Goal: Task Accomplishment & Management: Manage account settings

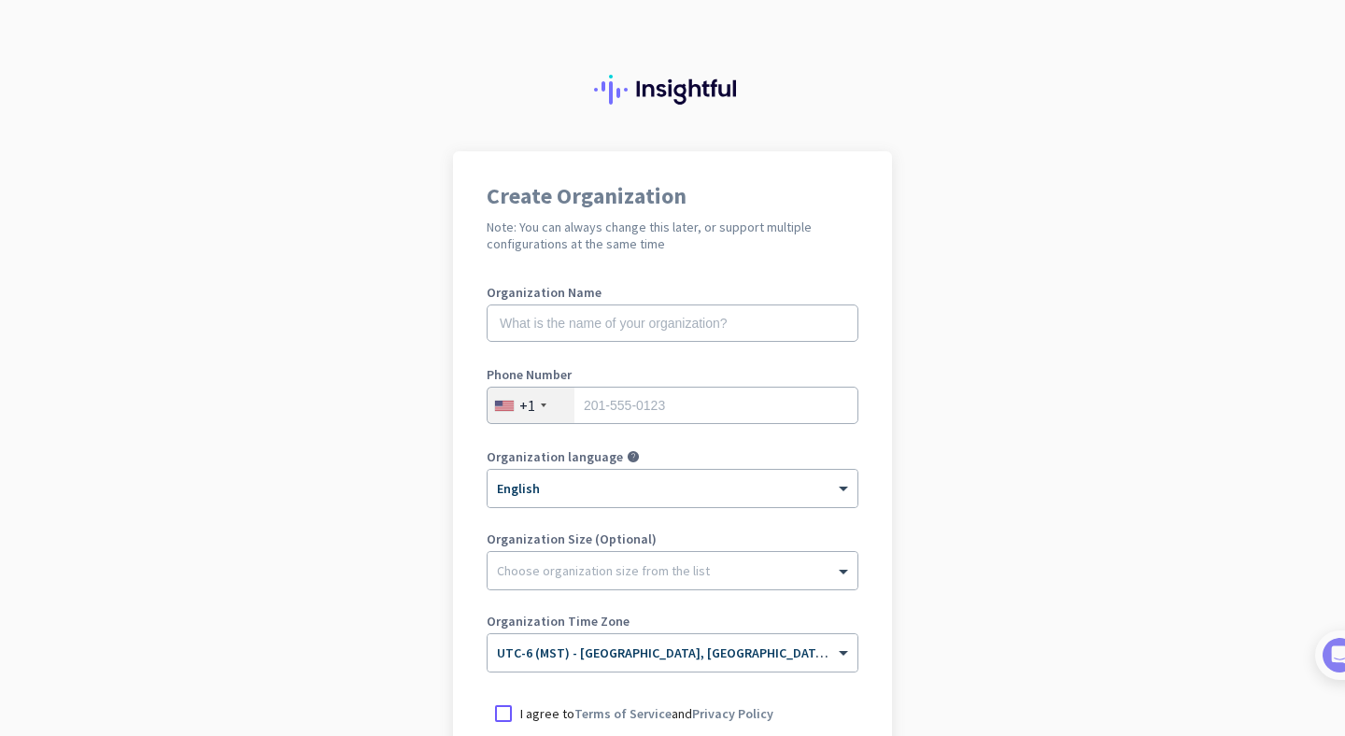
scroll to position [224, 0]
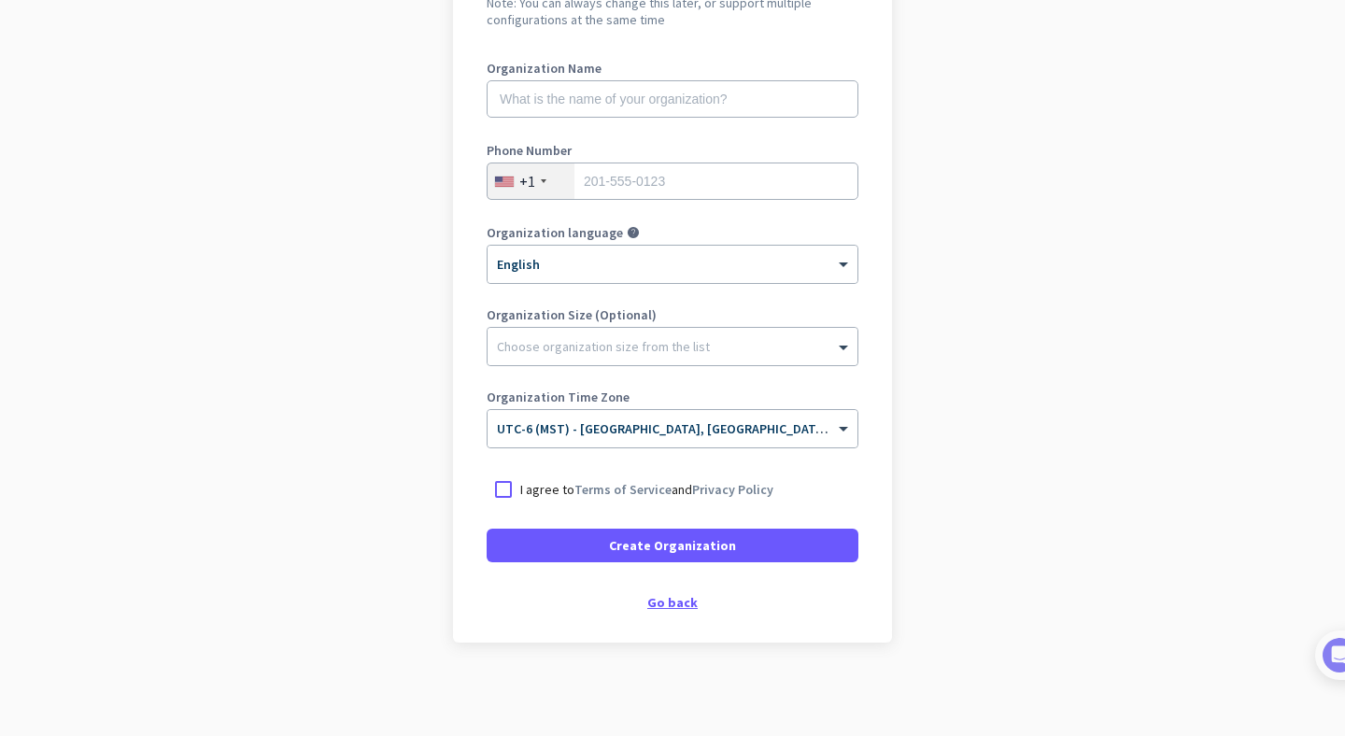
click at [682, 603] on div "Go back" at bounding box center [673, 602] width 372 height 13
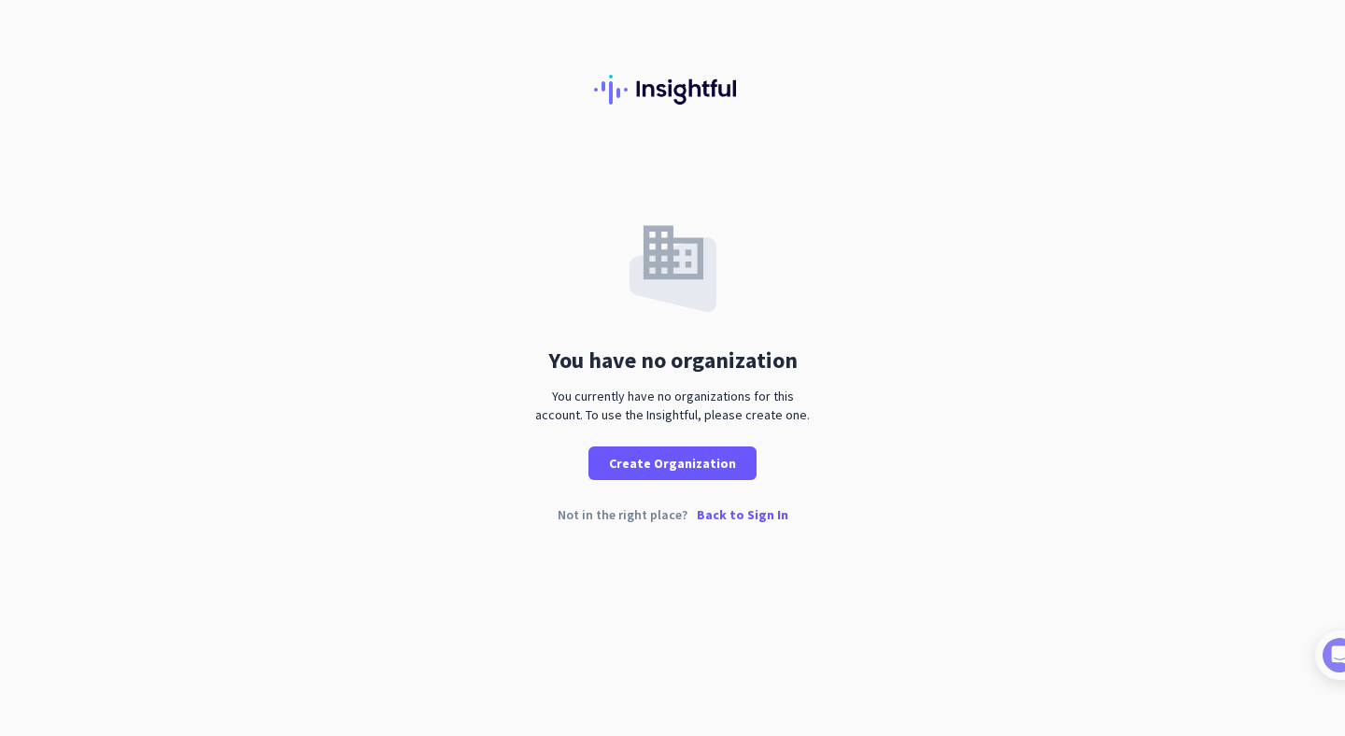
click at [723, 513] on p "Back to Sign In" at bounding box center [743, 514] width 92 height 13
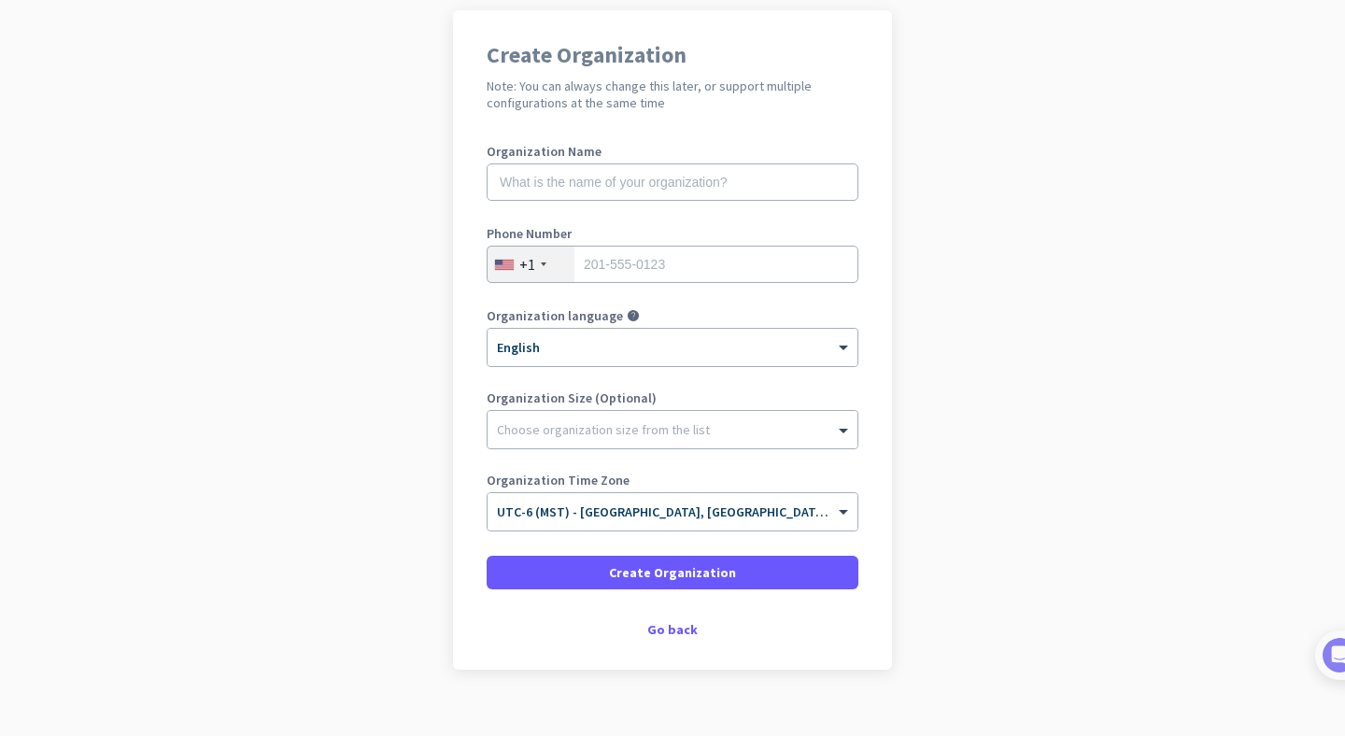
scroll to position [147, 0]
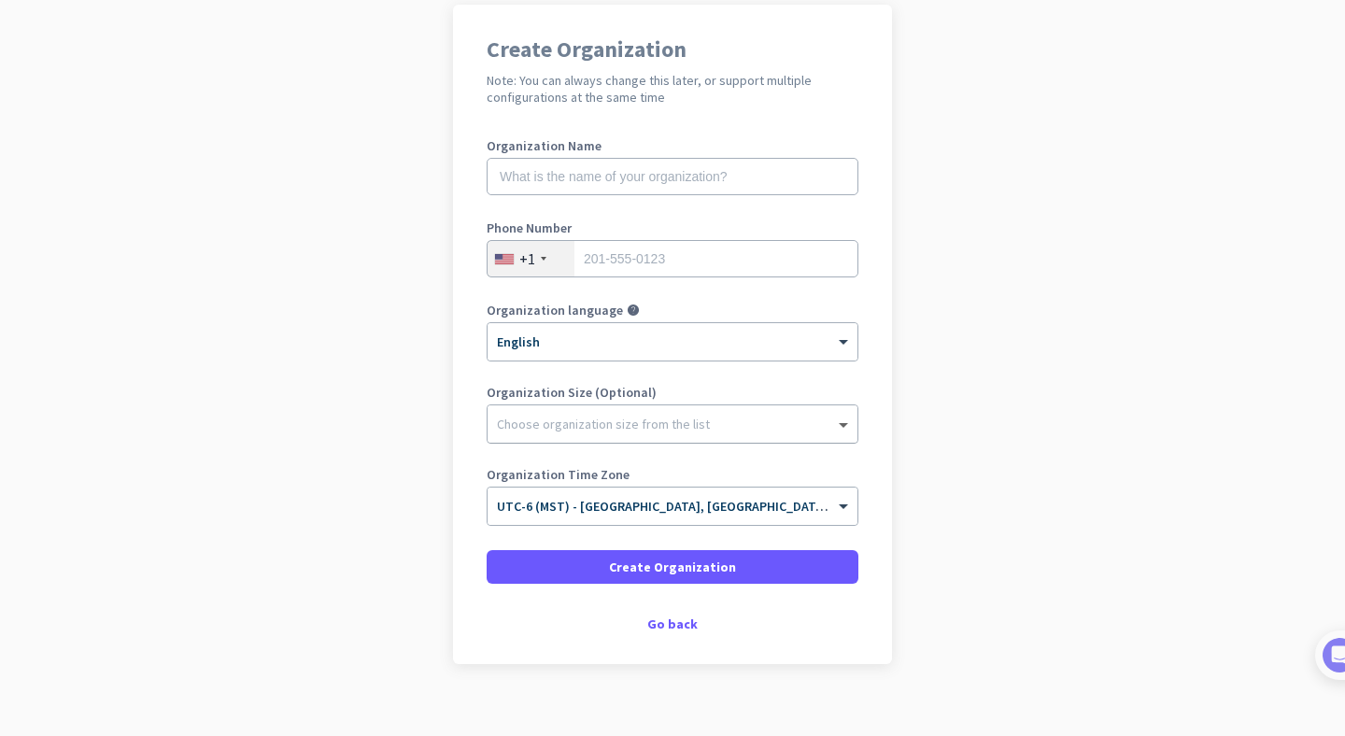
click at [846, 420] on span at bounding box center [845, 424] width 23 height 19
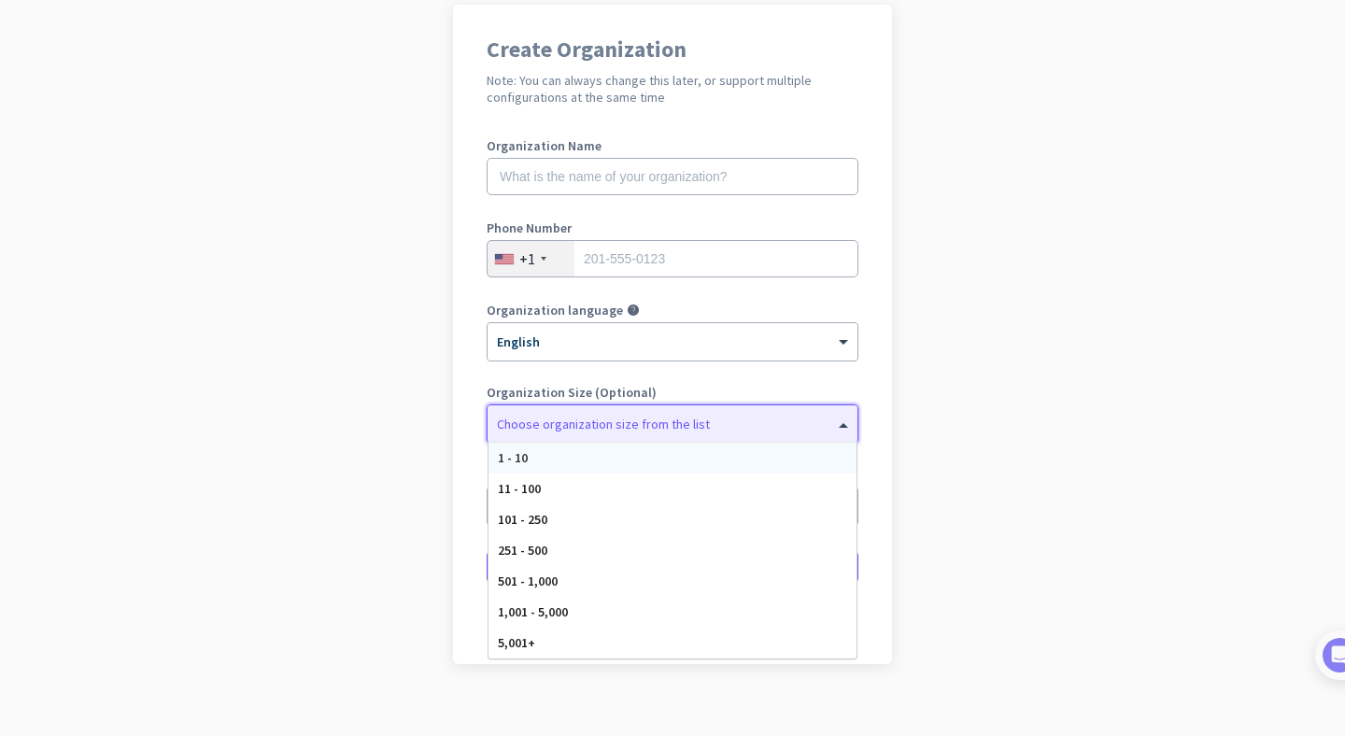
click at [935, 386] on app-onboarding-organization "Create Organization Note: You can always change this later, or support multiple…" at bounding box center [672, 381] width 1345 height 753
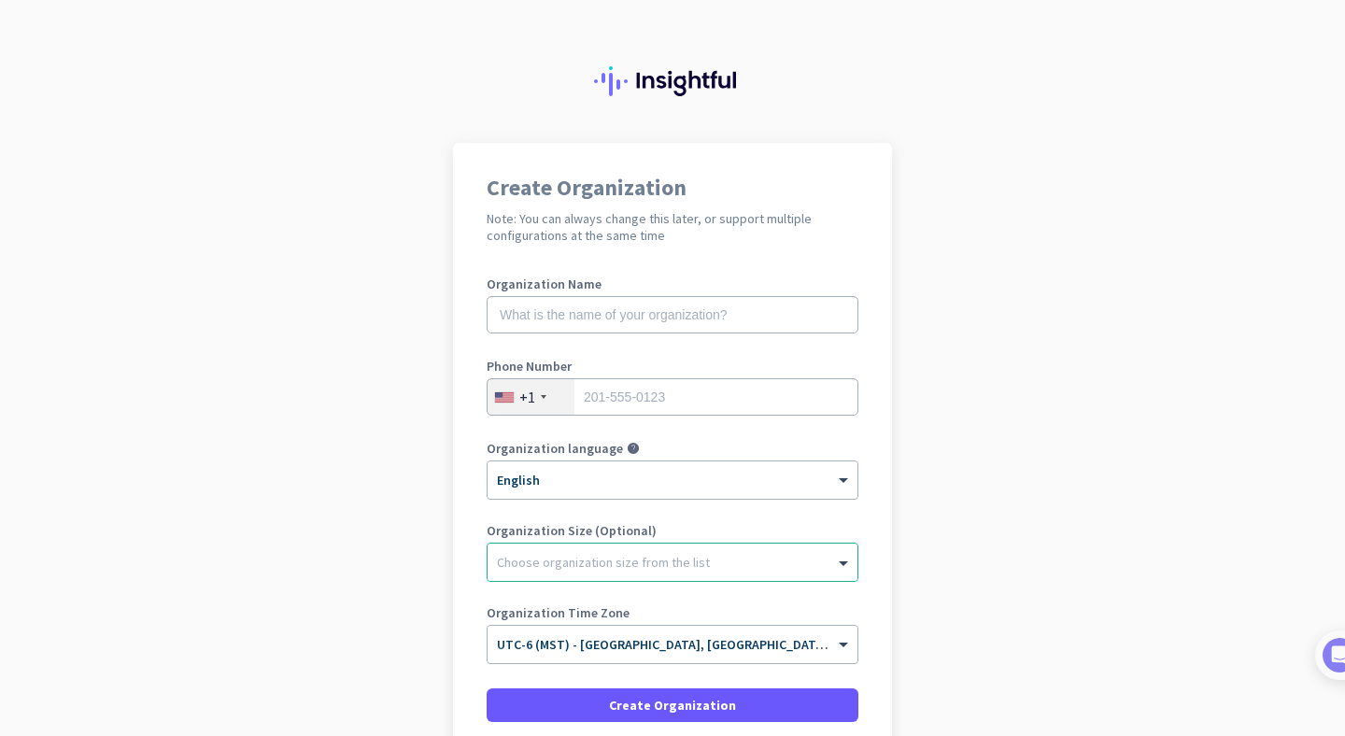
scroll to position [10, 0]
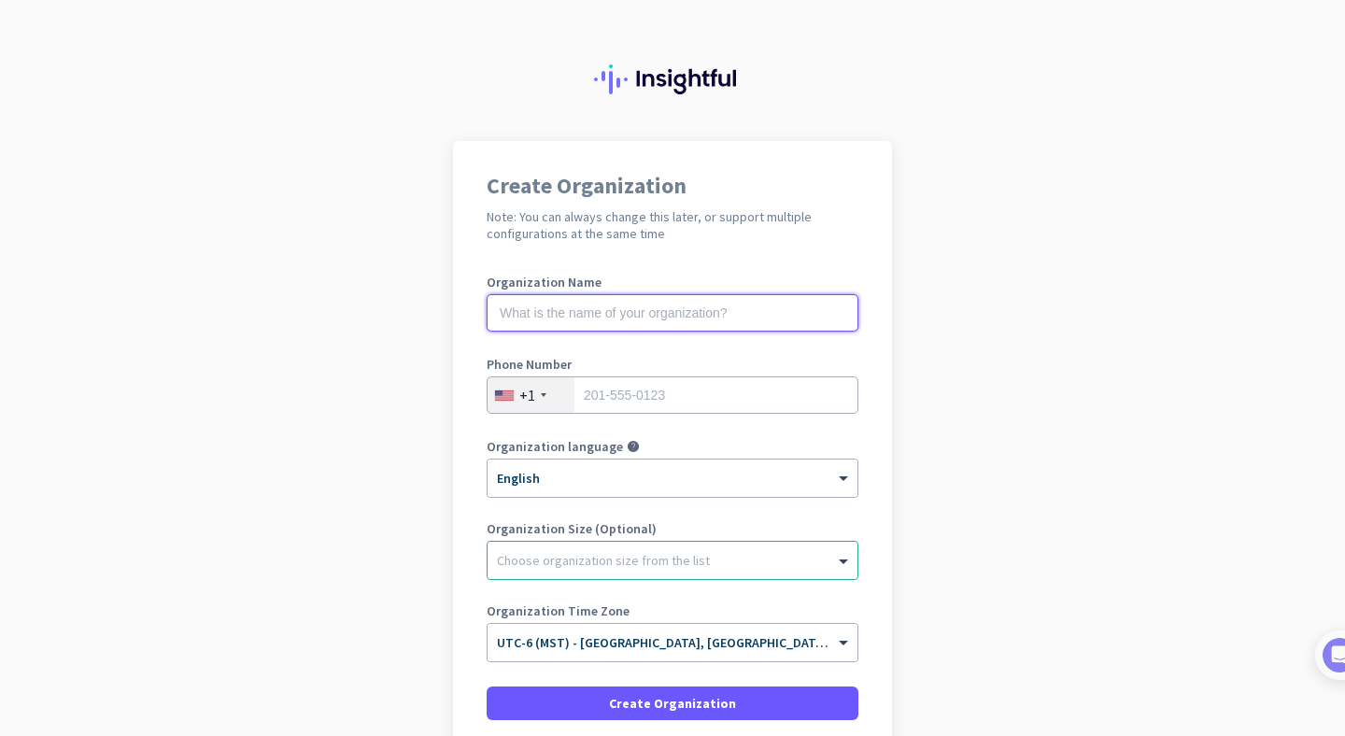
click at [584, 305] on input "text" at bounding box center [673, 312] width 372 height 37
type input "Mercor"
drag, startPoint x: 673, startPoint y: 312, endPoint x: 466, endPoint y: 308, distance: 206.5
click at [467, 308] on div "Create Organization Note: You can always change this later, or support multiple…" at bounding box center [672, 471] width 439 height 660
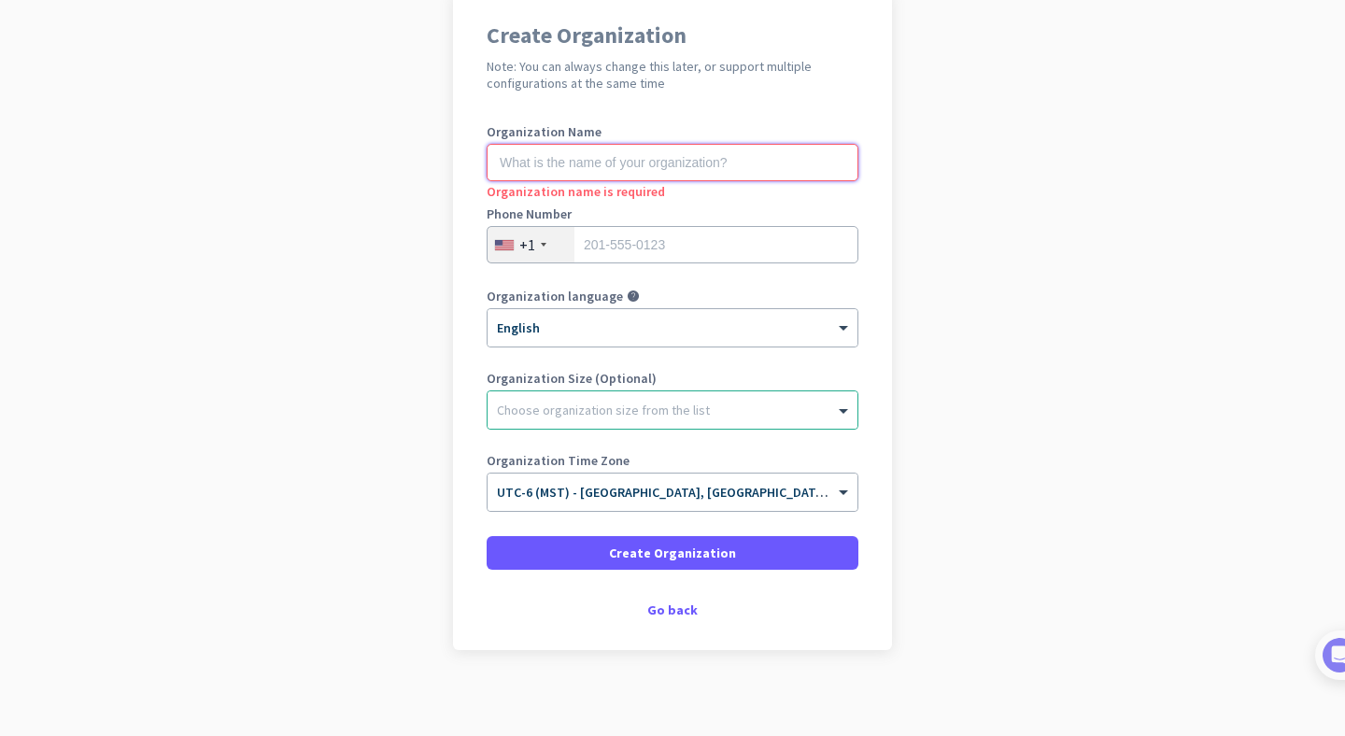
scroll to position [168, 0]
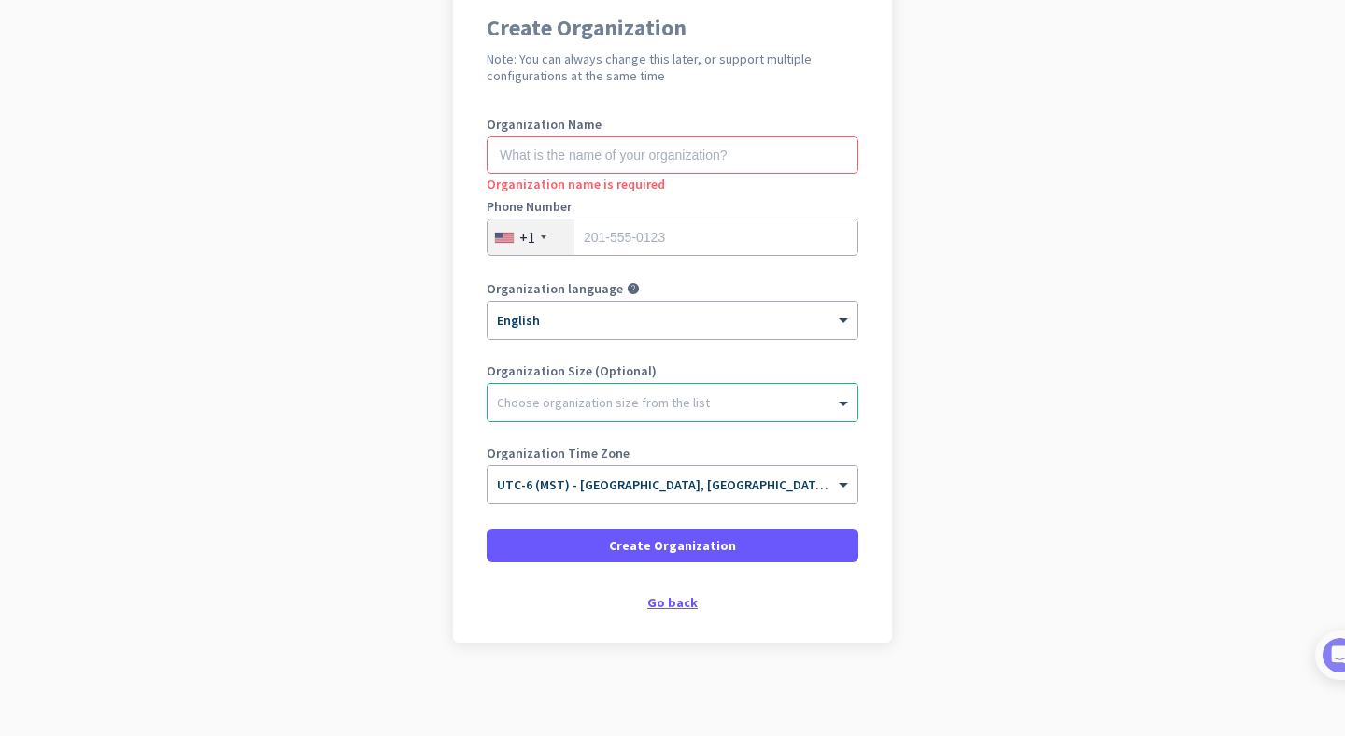
click at [683, 599] on div "Go back" at bounding box center [673, 602] width 372 height 13
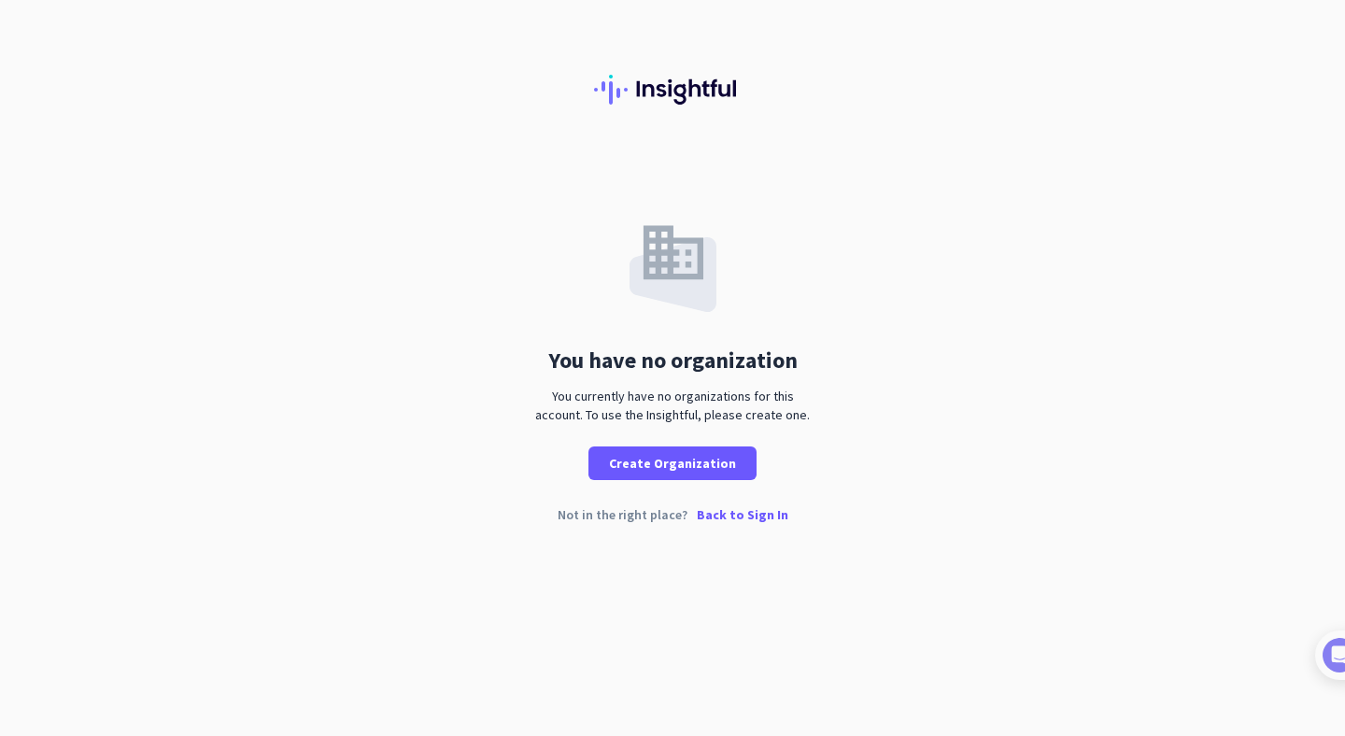
click at [731, 517] on p "Back to Sign In" at bounding box center [743, 514] width 92 height 13
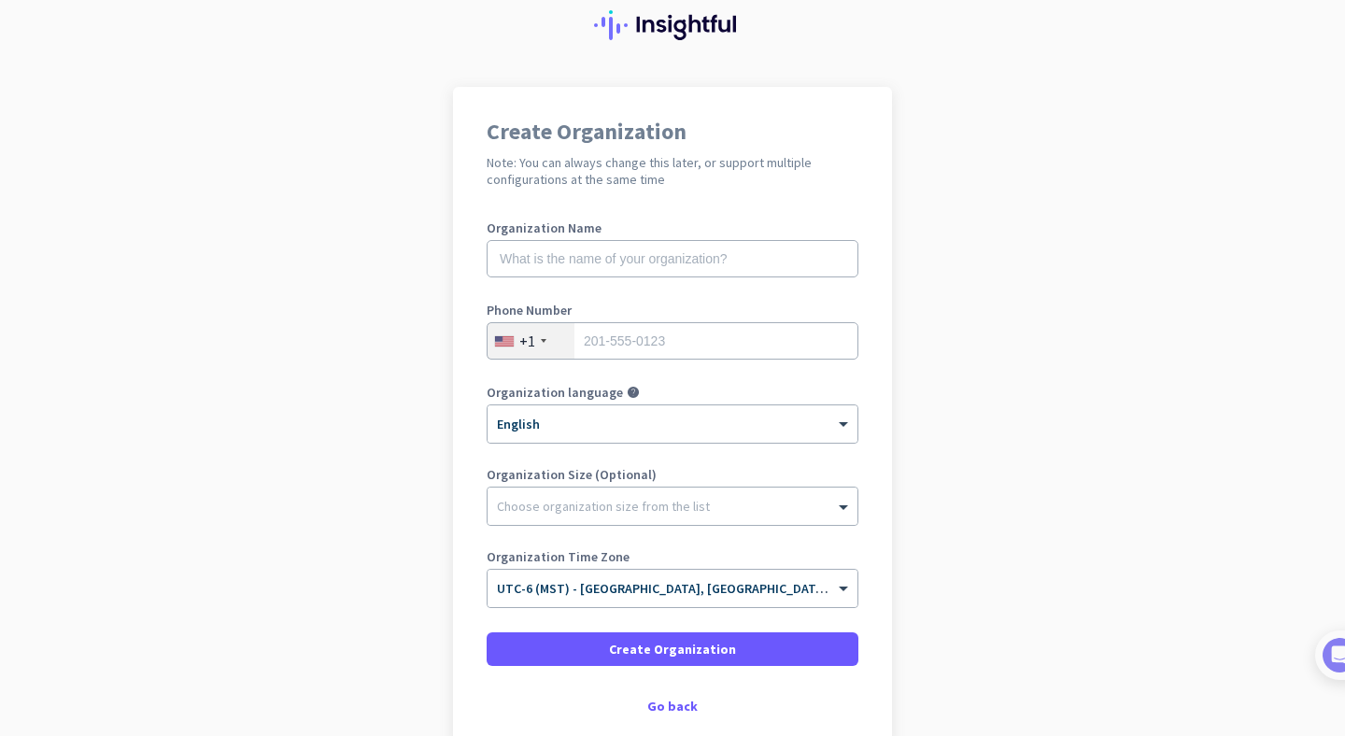
scroll to position [86, 0]
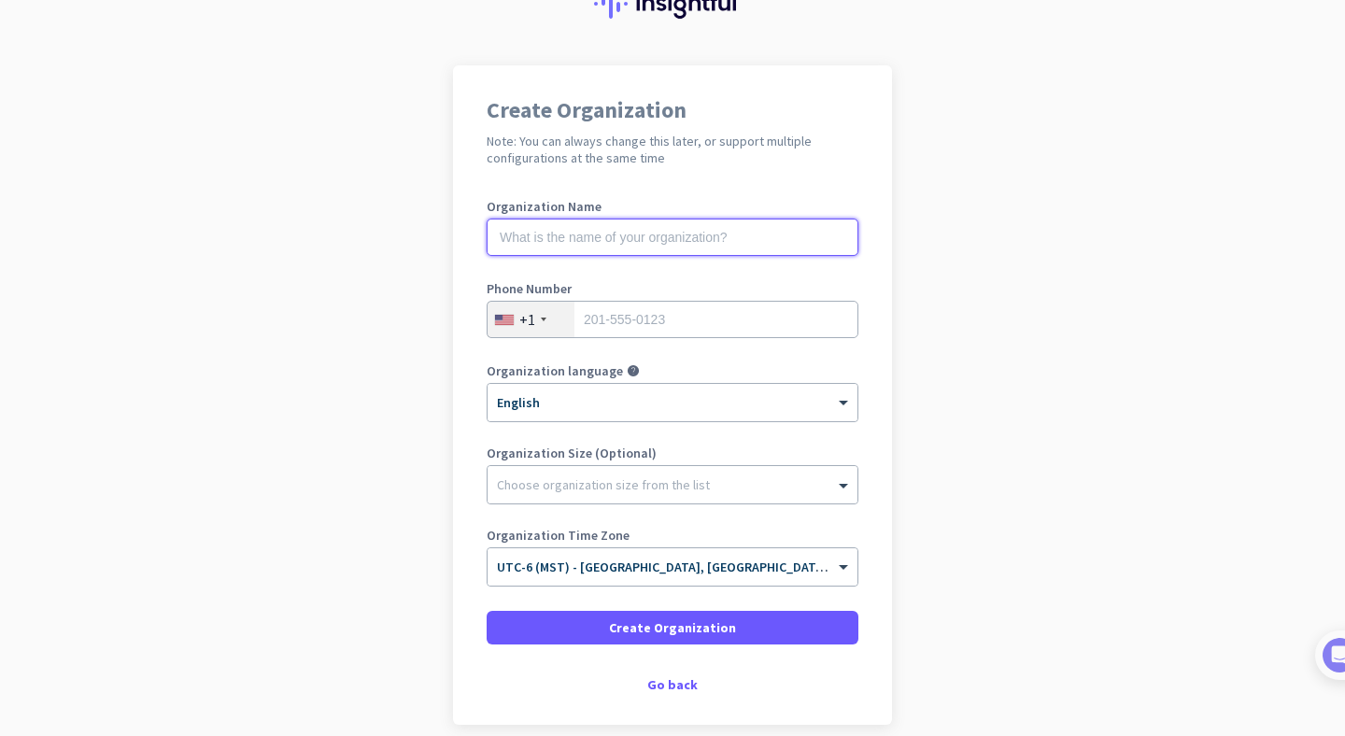
click at [784, 245] on input "text" at bounding box center [673, 237] width 372 height 37
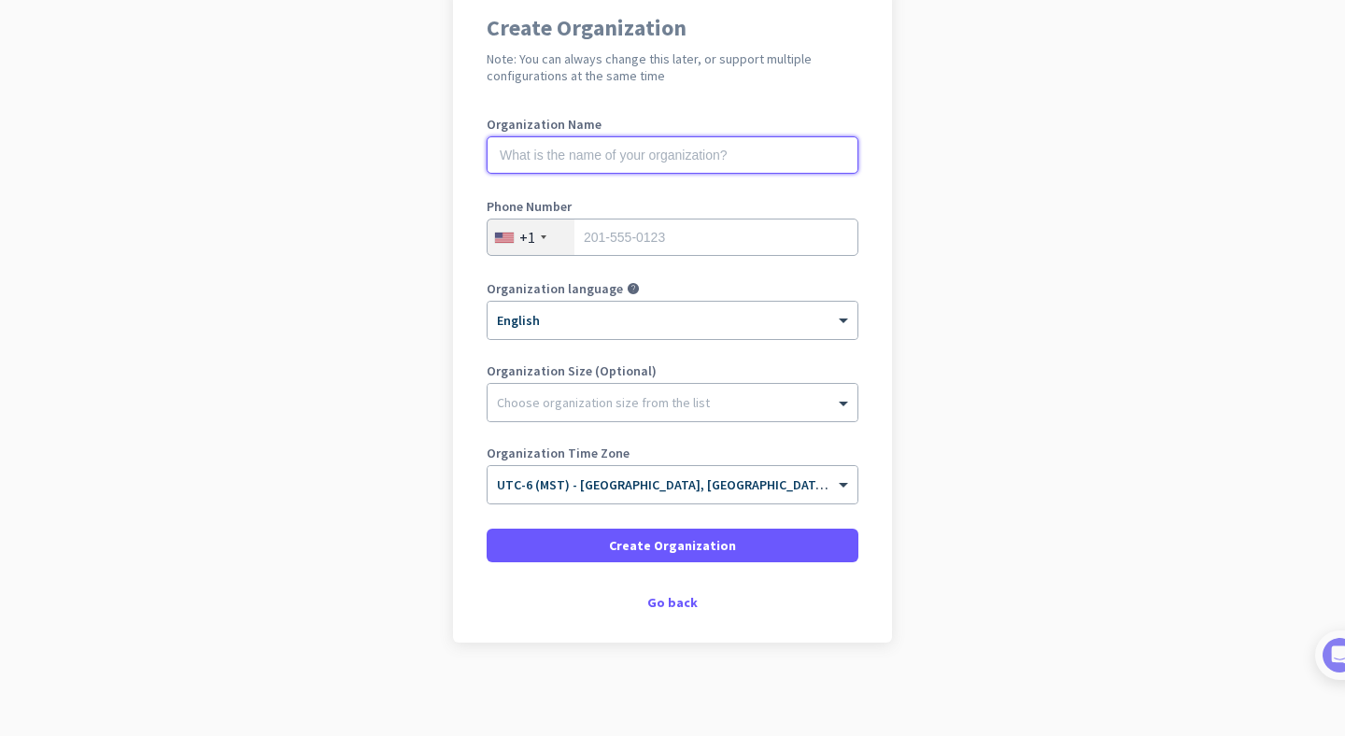
scroll to position [0, 0]
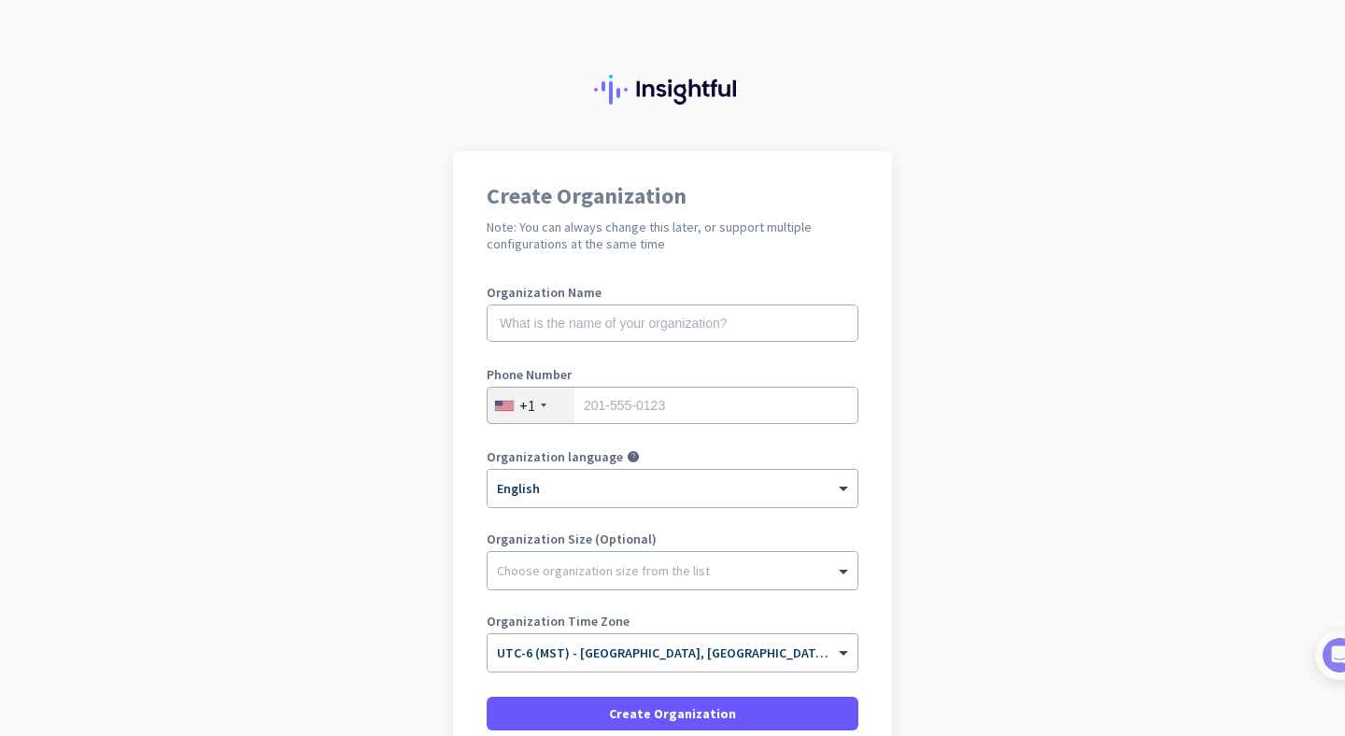
click at [637, 568] on div at bounding box center [673, 566] width 370 height 19
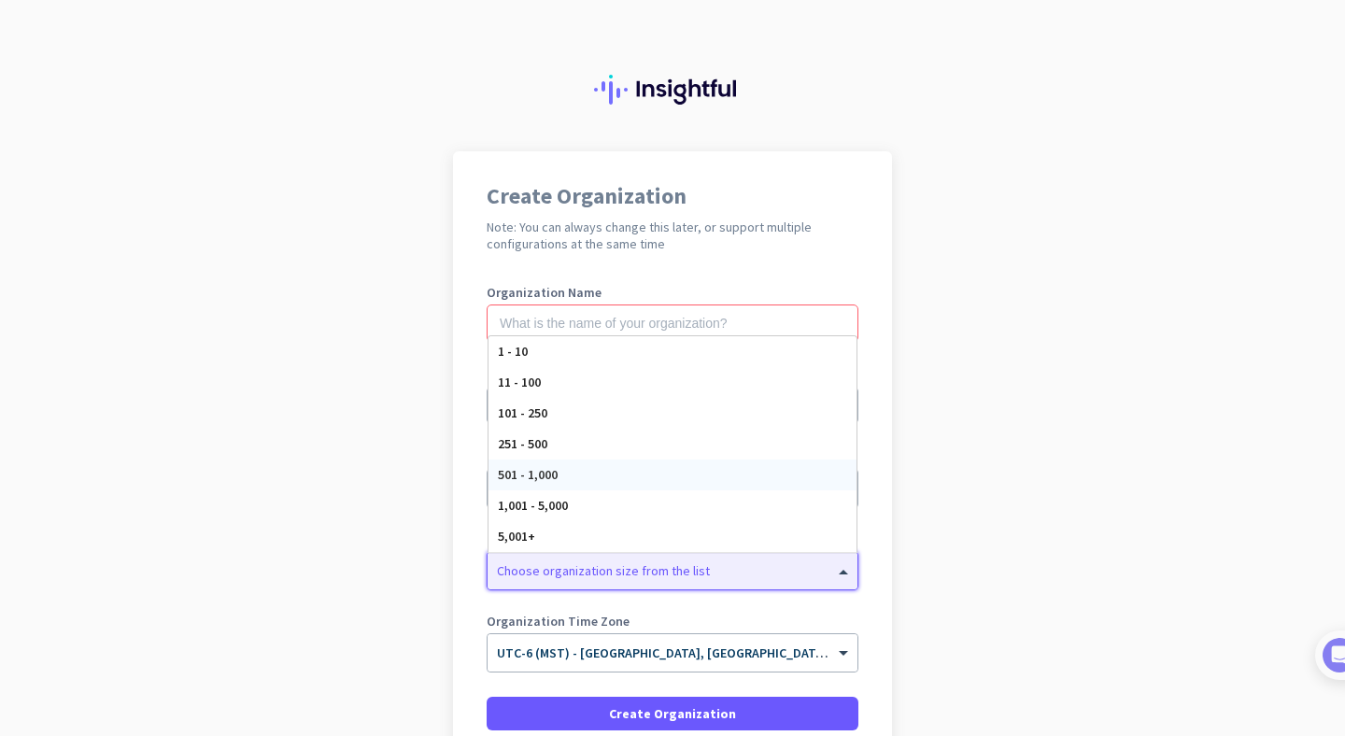
click at [1019, 452] on app-onboarding-organization "Create Organization Note: You can always change this later, or support multiple…" at bounding box center [672, 527] width 1345 height 753
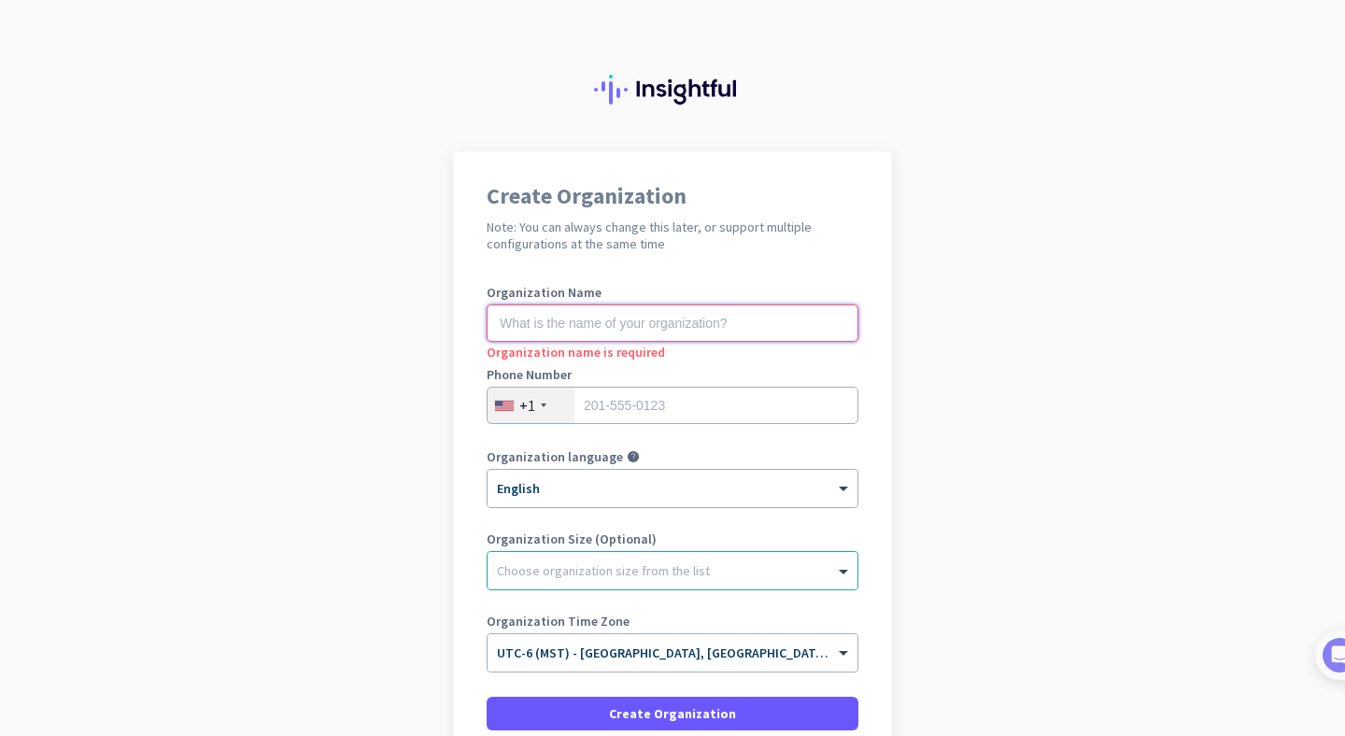
click at [679, 329] on input "text" at bounding box center [673, 323] width 372 height 37
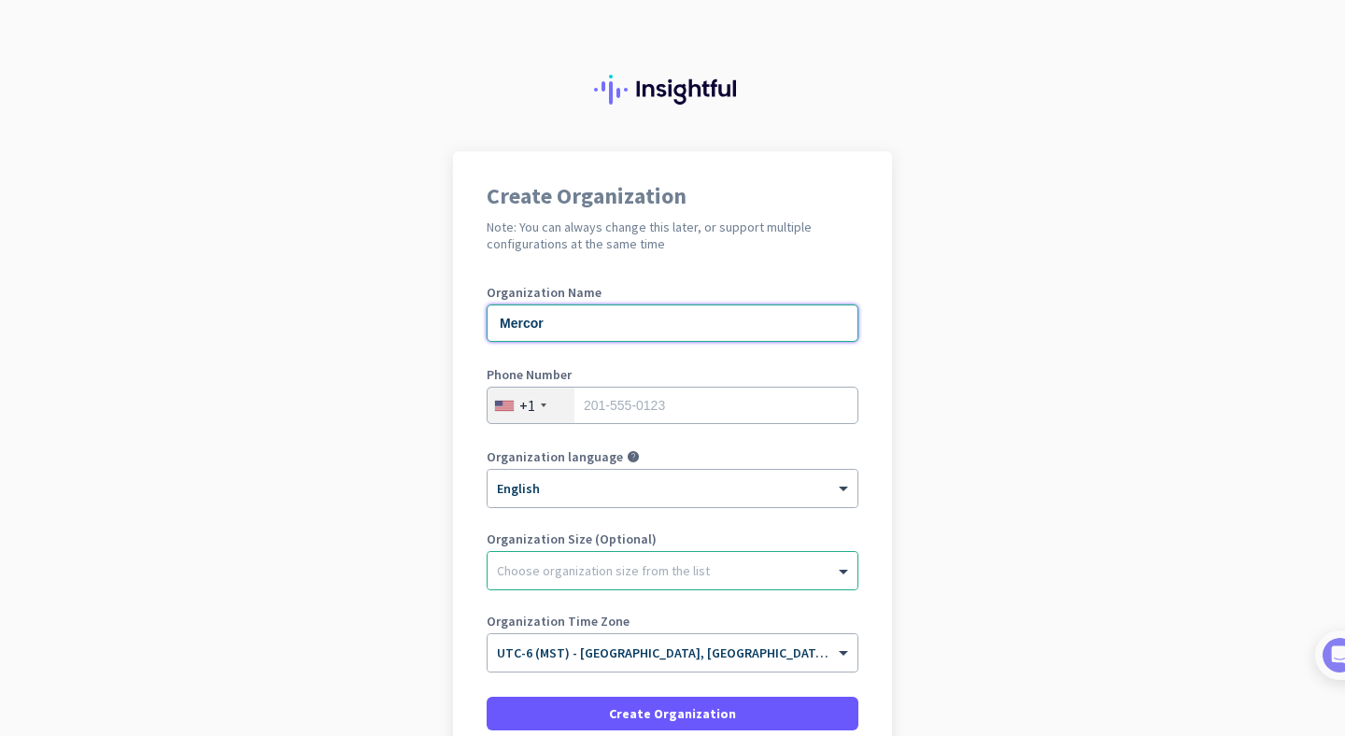
drag, startPoint x: 572, startPoint y: 323, endPoint x: 463, endPoint y: 316, distance: 108.6
click at [464, 316] on div "Create Organization Note: You can always change this later, or support multiple…" at bounding box center [672, 481] width 439 height 660
type input "Contractor"
click at [712, 404] on input "tel" at bounding box center [673, 405] width 372 height 37
type input "3233090493"
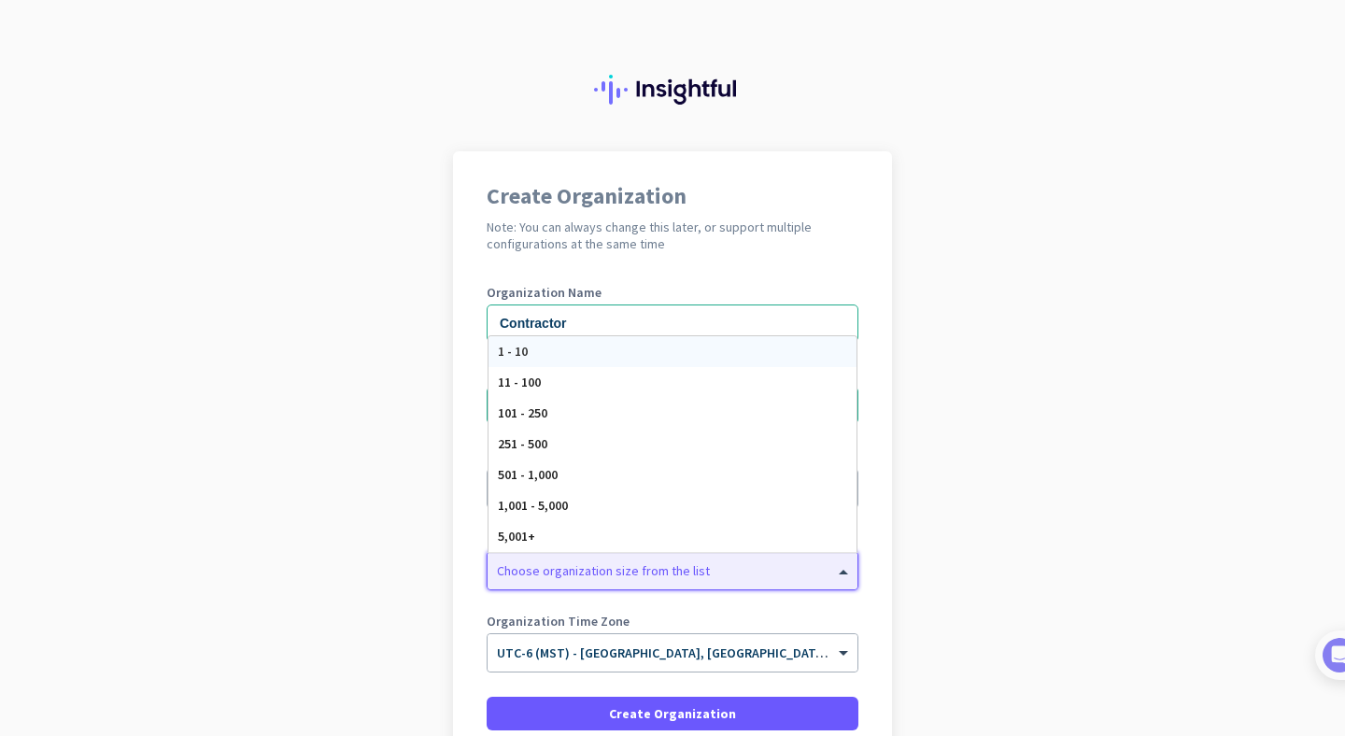
click at [599, 576] on div "Choose organization size from the list" at bounding box center [603, 570] width 213 height 17
click at [548, 348] on div "1 - 10" at bounding box center [673, 351] width 368 height 31
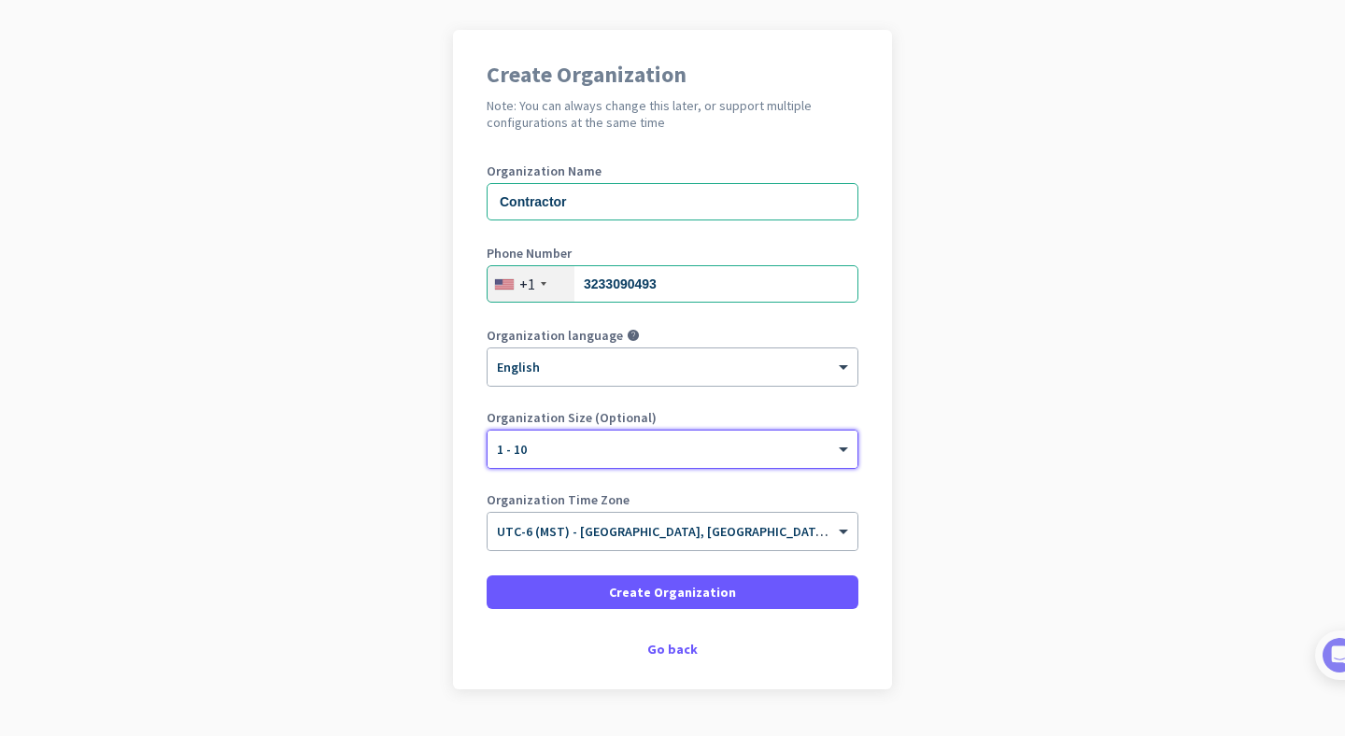
scroll to position [168, 0]
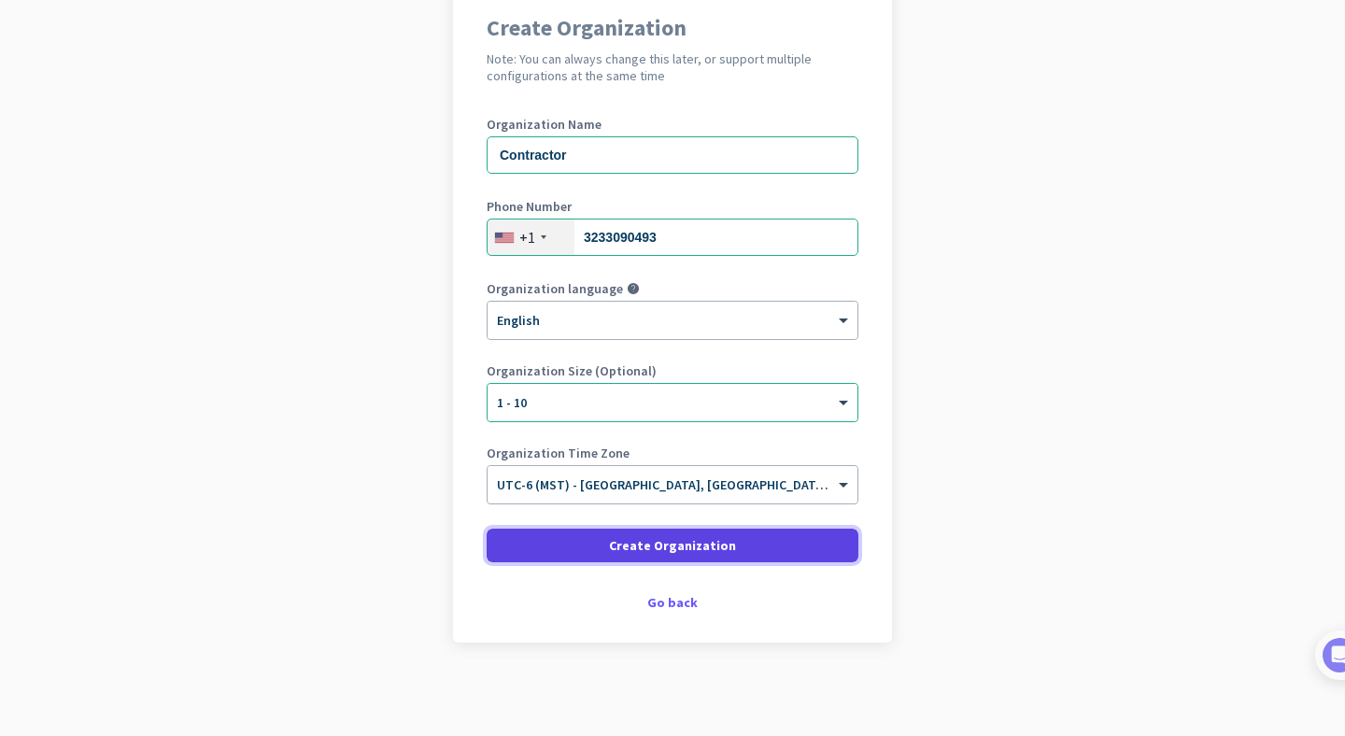
click at [700, 548] on span "Create Organization" at bounding box center [672, 545] width 127 height 19
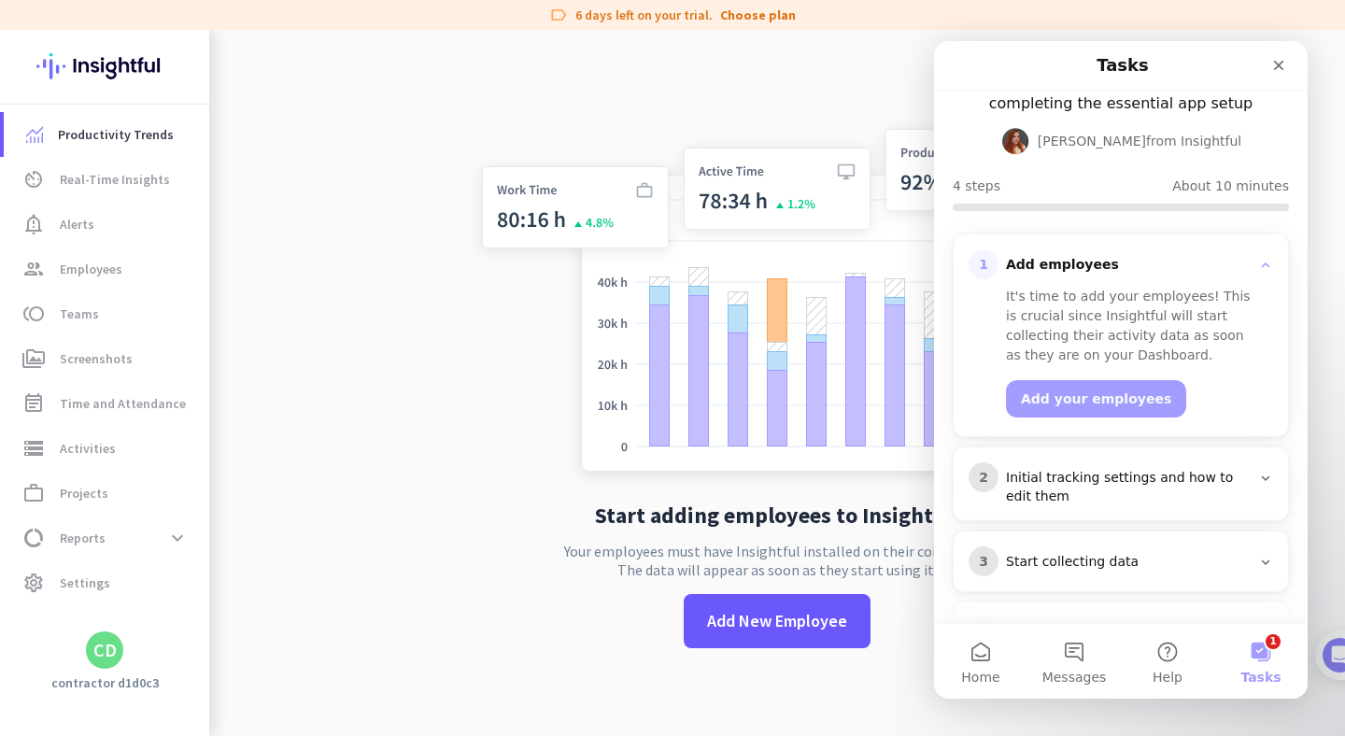
scroll to position [145, 0]
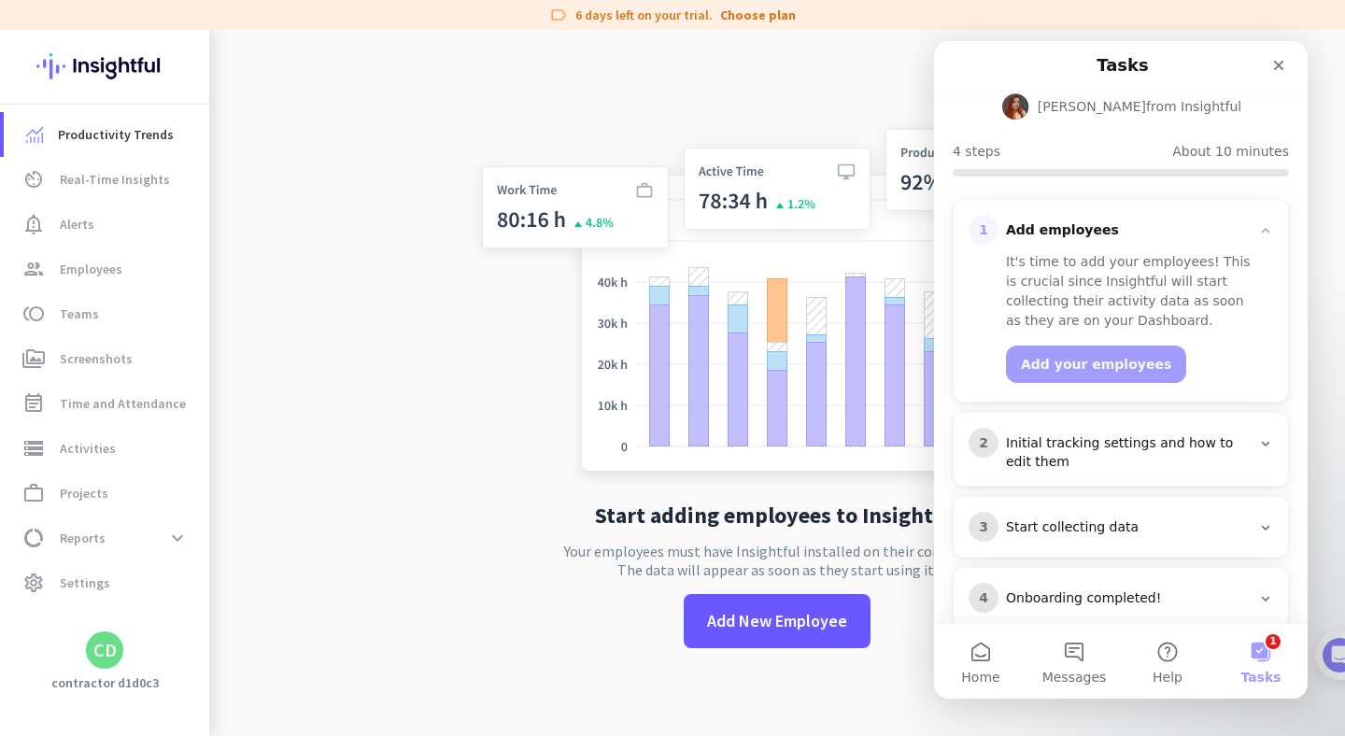
click at [99, 649] on div "CD" at bounding box center [104, 650] width 23 height 19
click at [187, 544] on span "Organizations" at bounding box center [193, 547] width 91 height 17
click at [196, 514] on span "Personal Settings" at bounding box center [204, 513] width 113 height 17
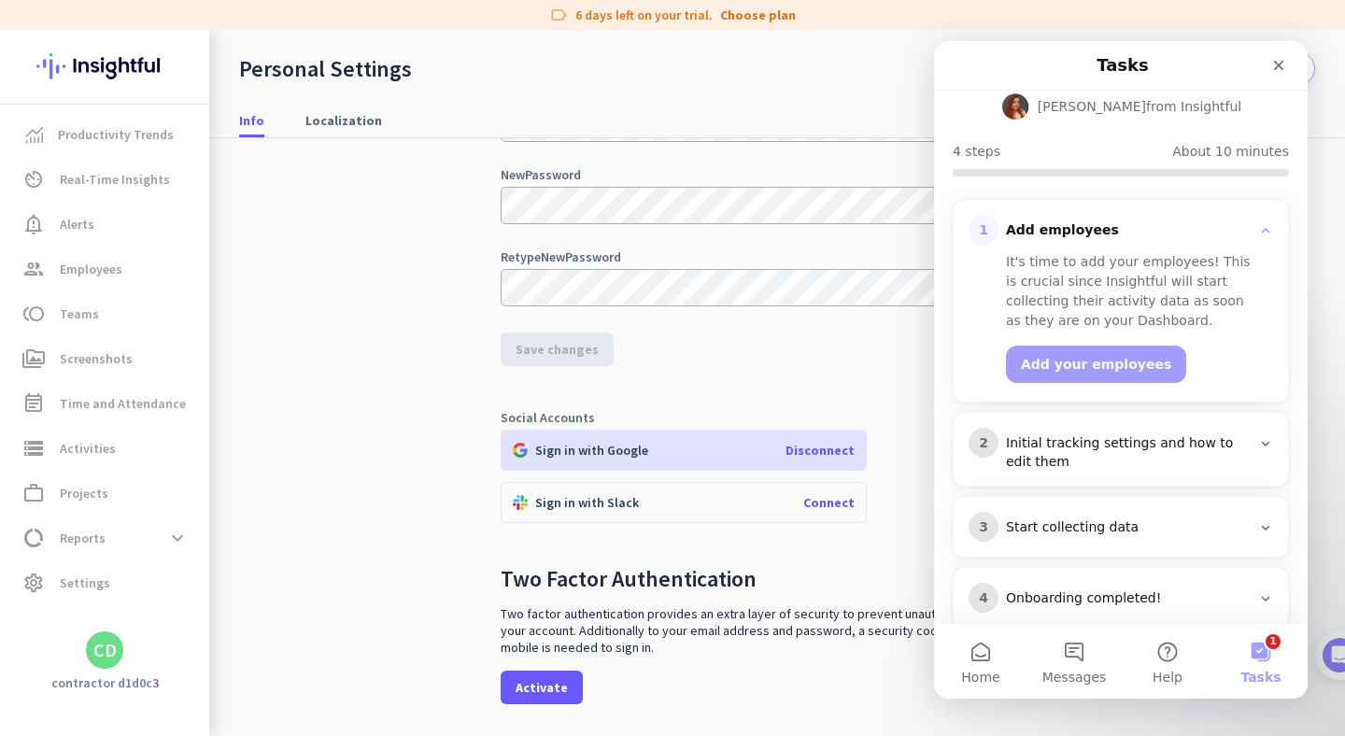
scroll to position [225, 0]
click at [811, 447] on span "Disconnect" at bounding box center [820, 449] width 69 height 17
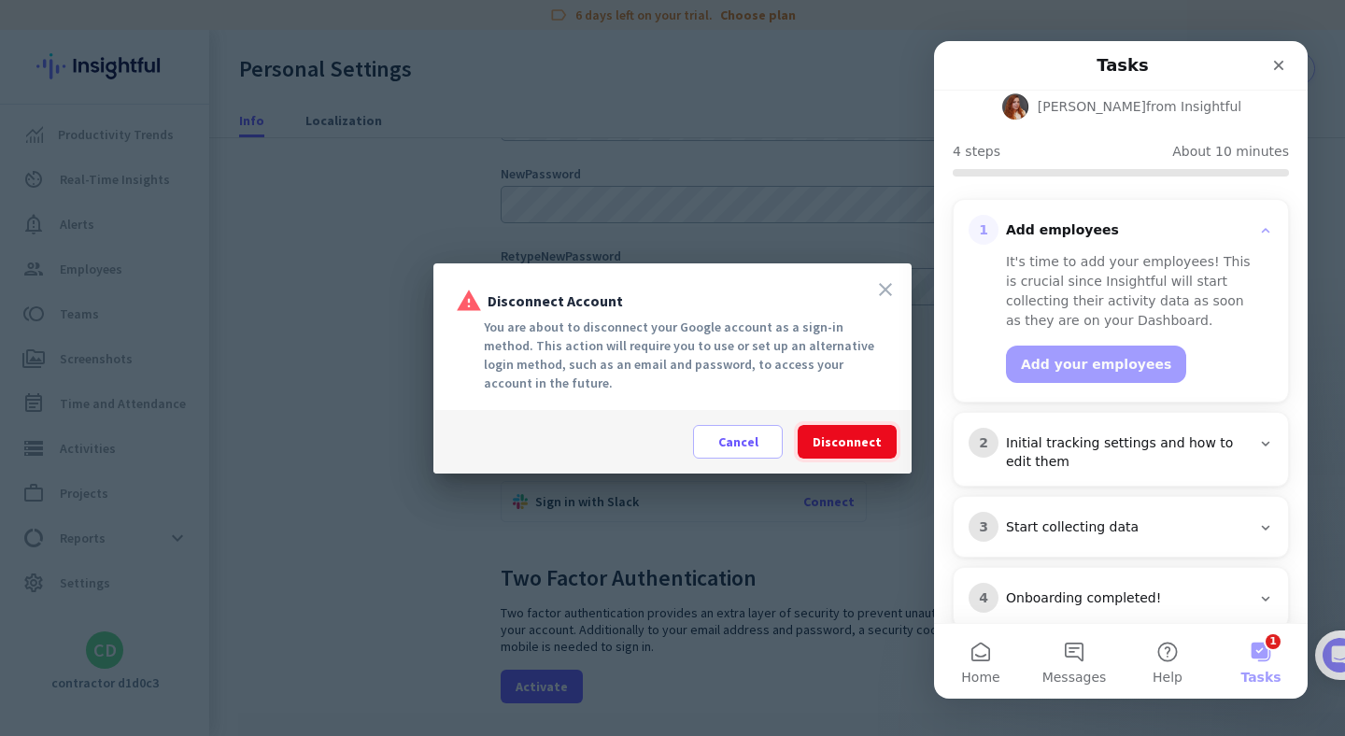
click at [832, 436] on span "Disconnect" at bounding box center [847, 442] width 69 height 19
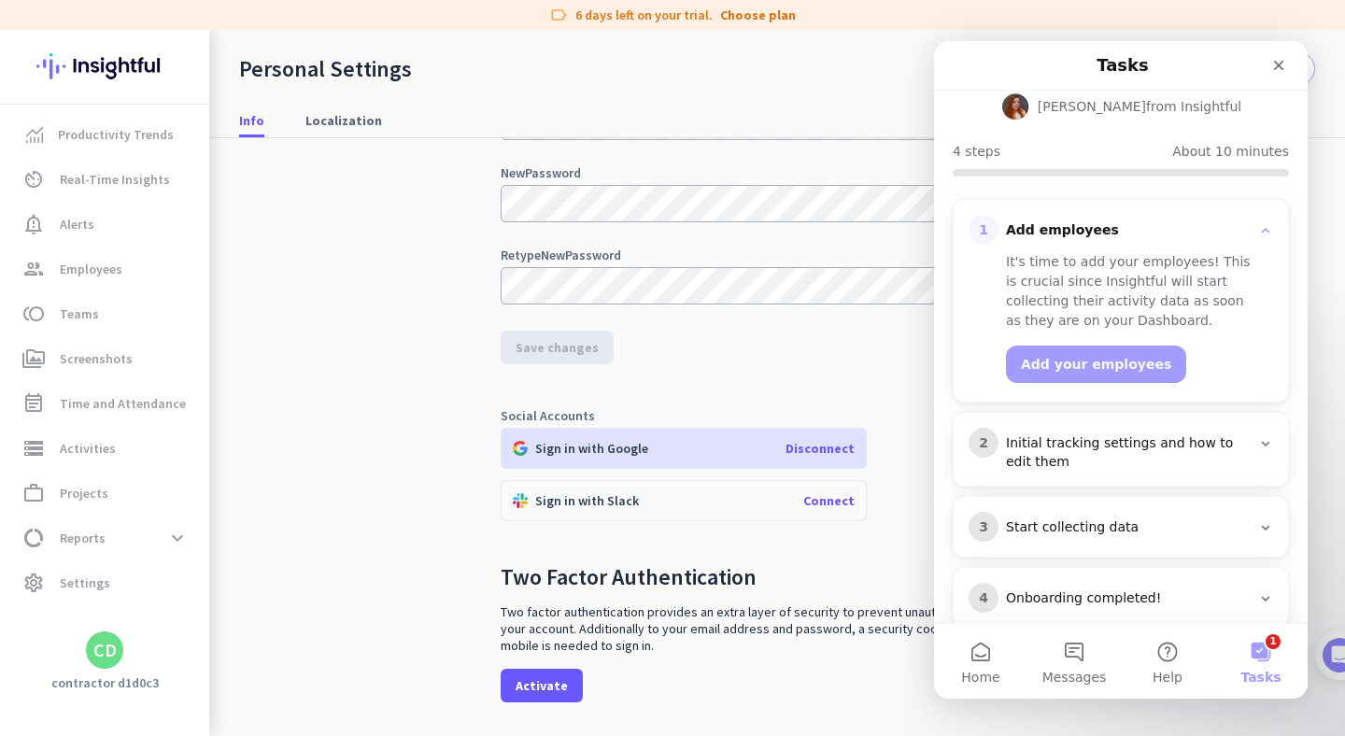
scroll to position [281, 0]
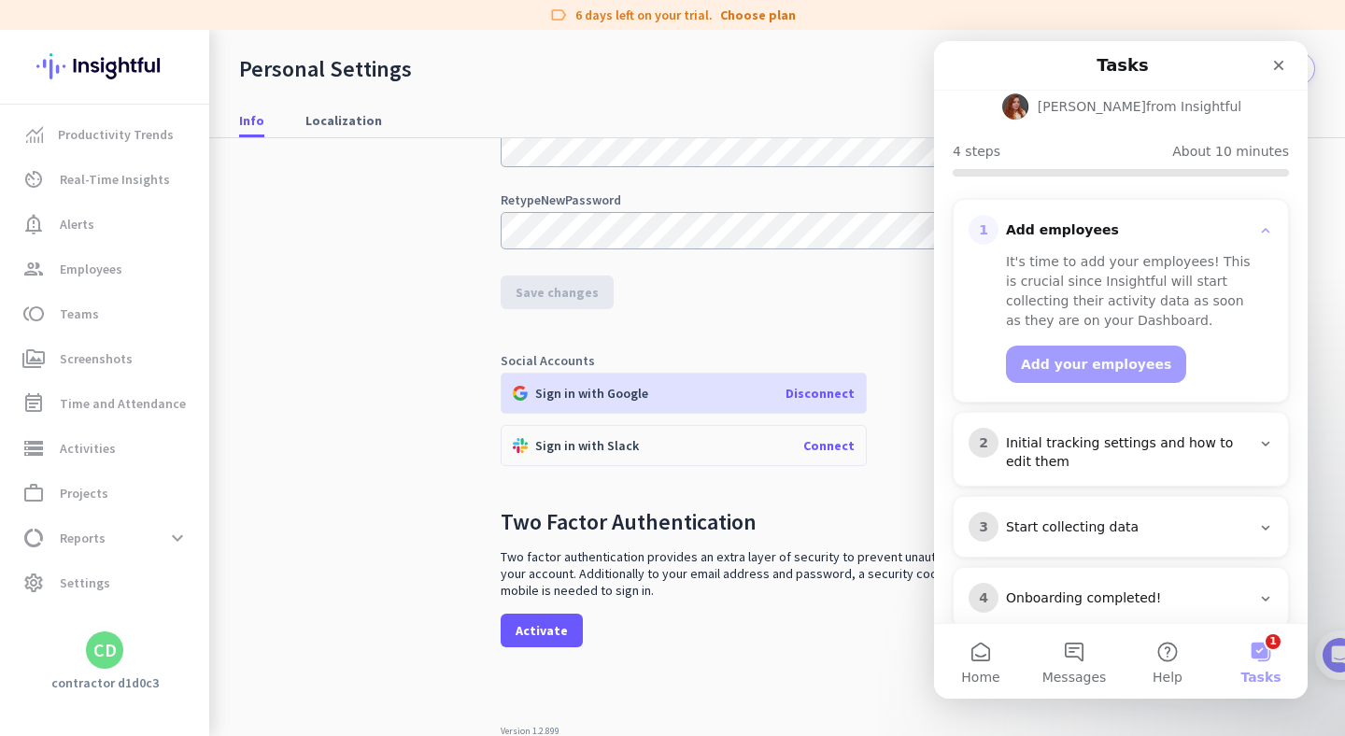
click at [802, 393] on span "Disconnect" at bounding box center [820, 393] width 69 height 17
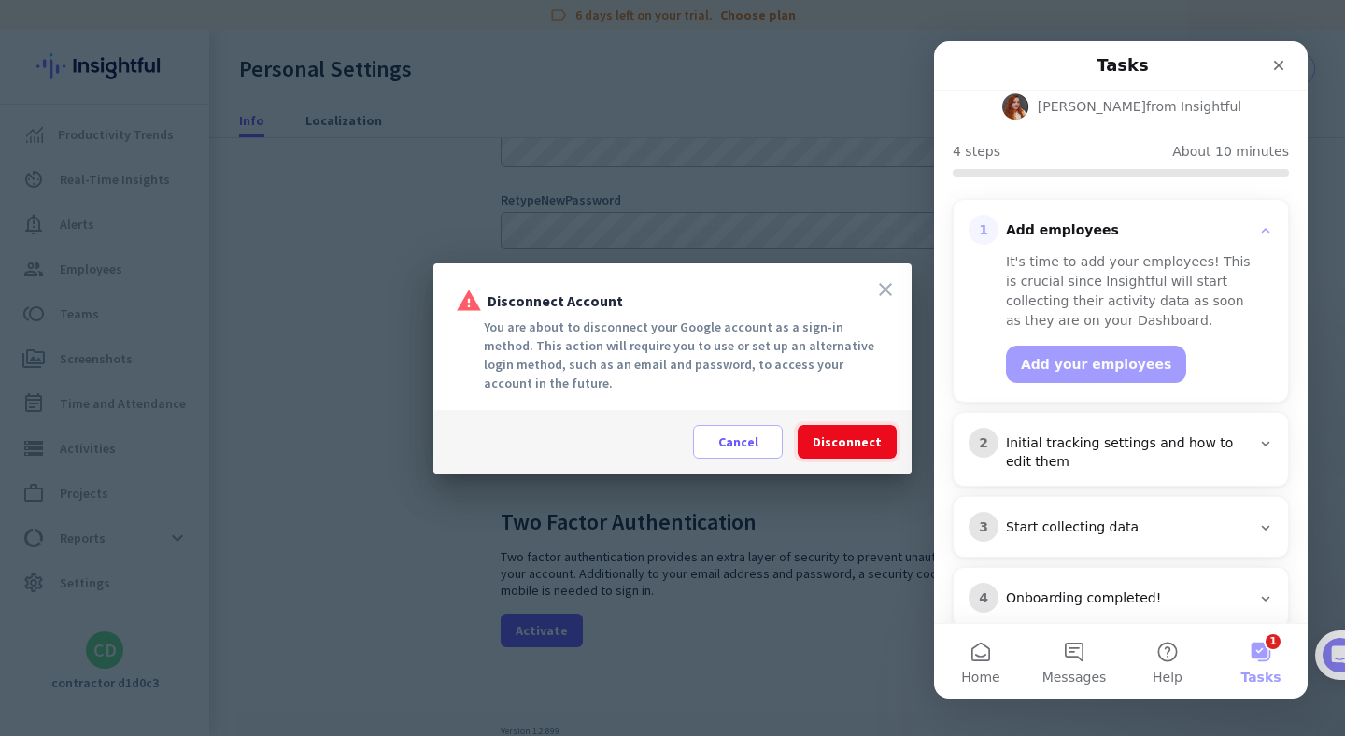
click at [845, 439] on span "Disconnect" at bounding box center [847, 442] width 69 height 19
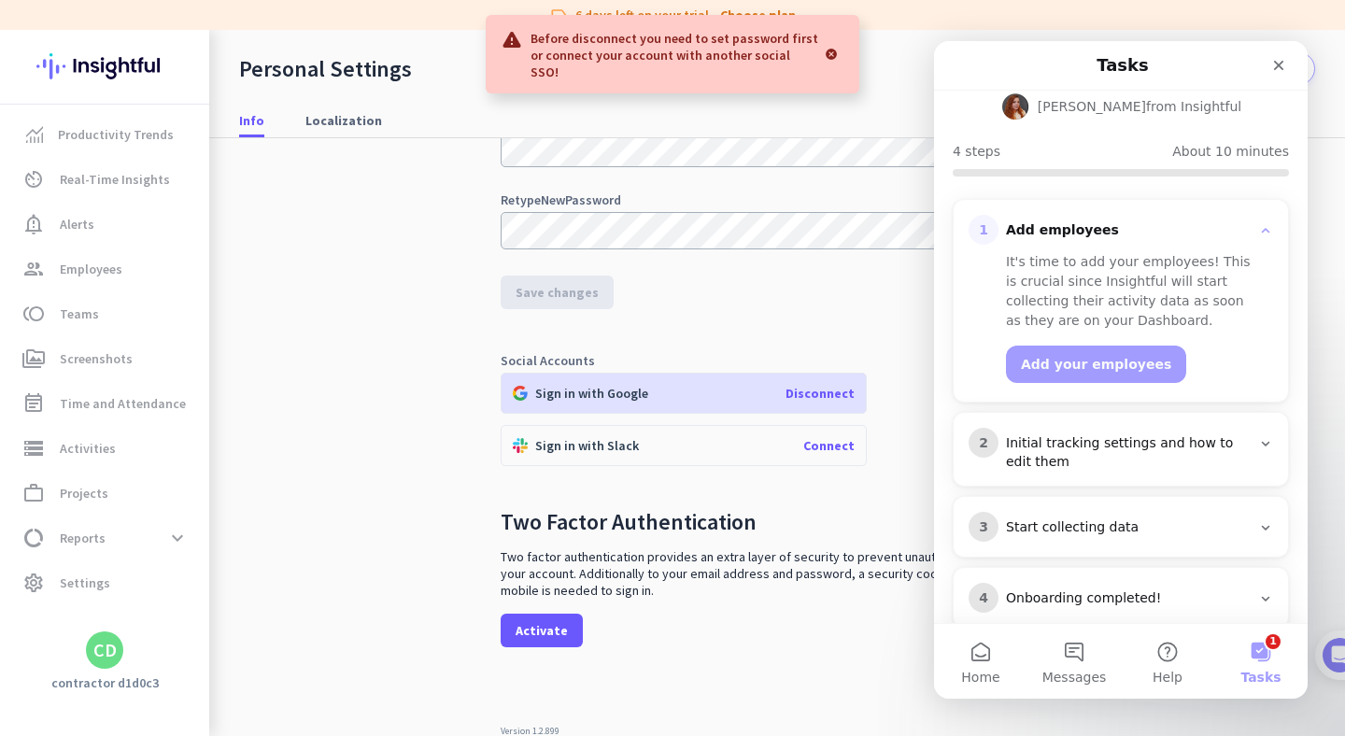
click at [1266, 649] on button "1 Tasks" at bounding box center [1260, 661] width 93 height 75
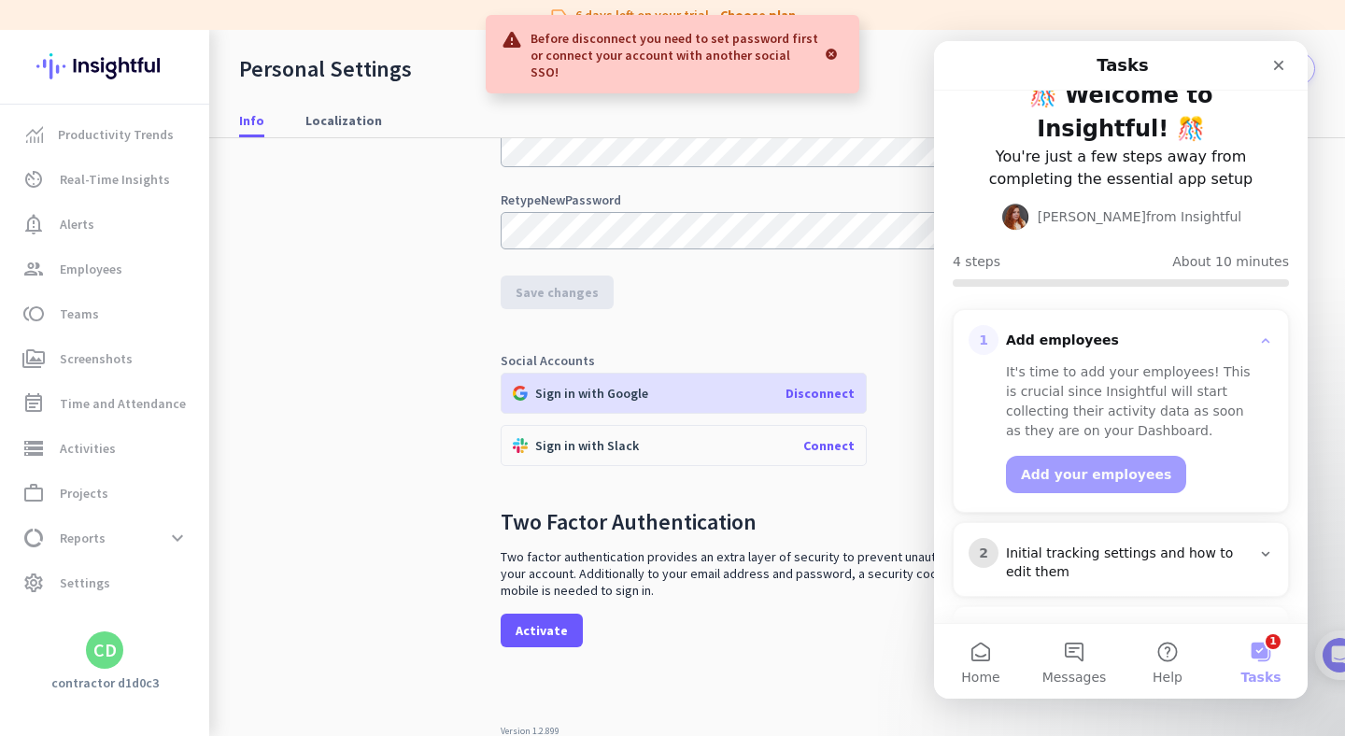
scroll to position [0, 0]
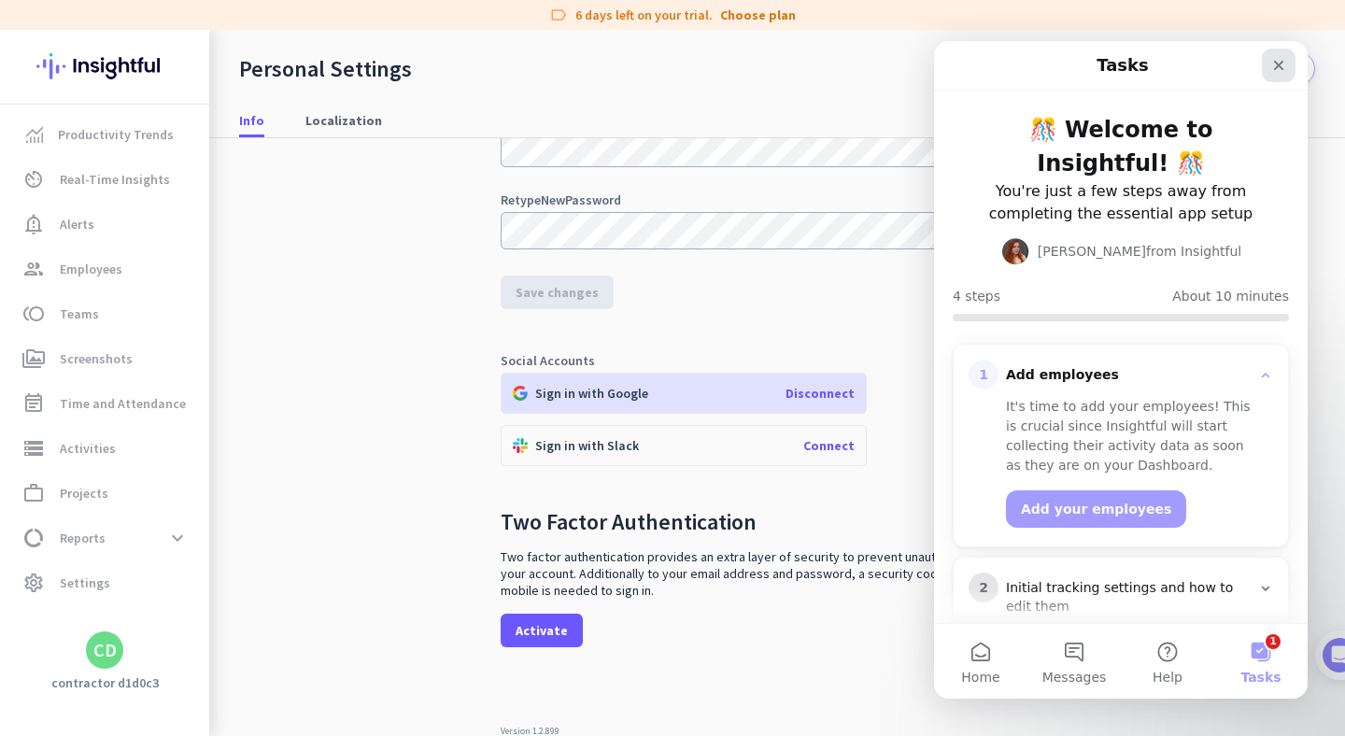
click at [1279, 63] on icon "Close" at bounding box center [1278, 65] width 15 height 15
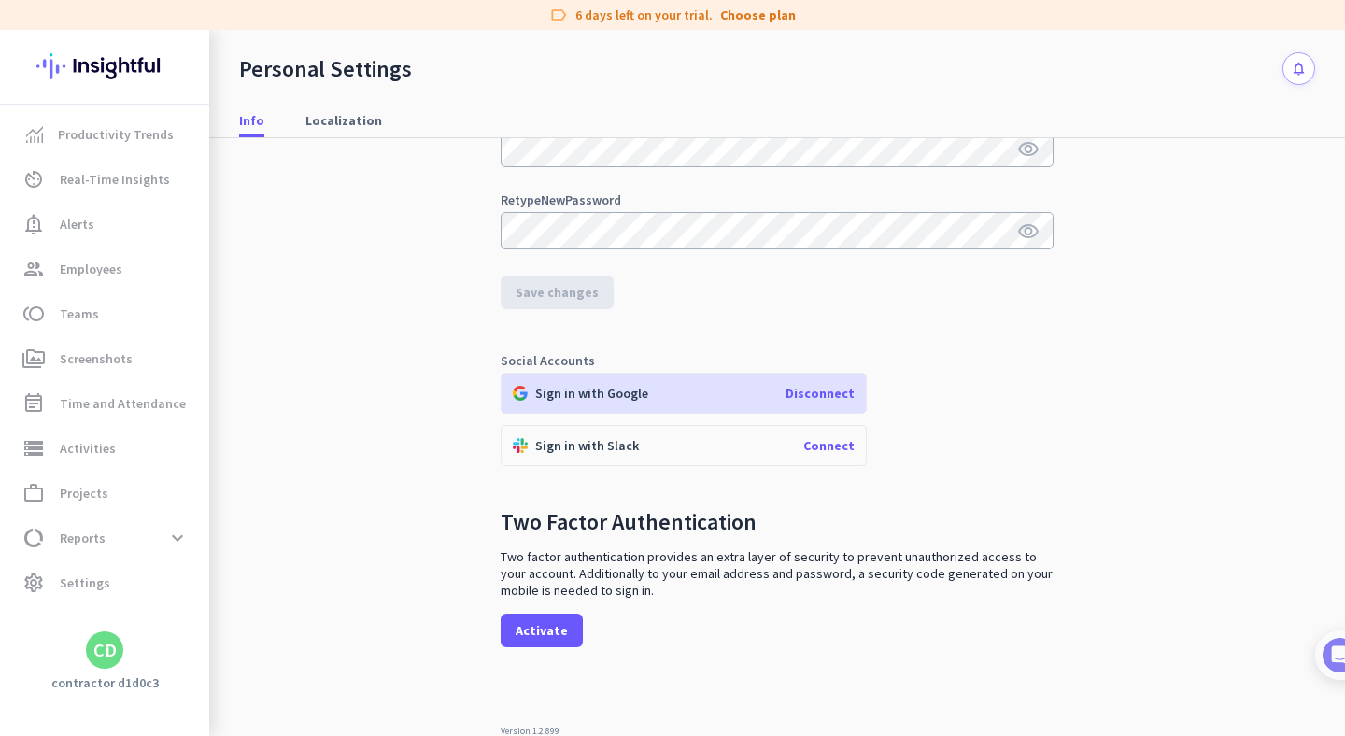
click at [117, 655] on div "CD" at bounding box center [104, 650] width 37 height 37
click at [159, 622] on span "Sign out" at bounding box center [204, 614] width 113 height 17
